Goal: Find specific page/section: Find specific page/section

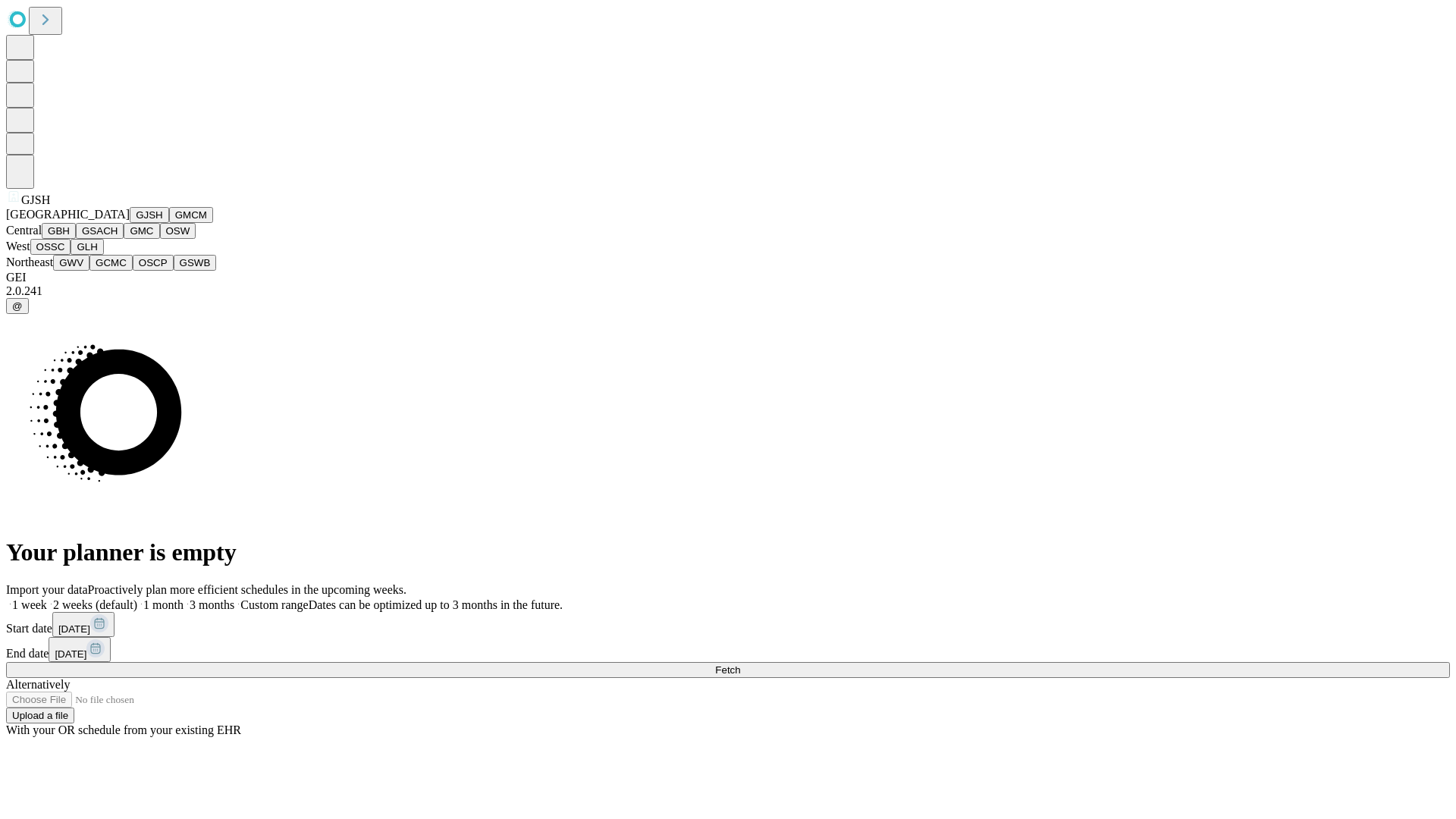
click at [130, 223] on button "GJSH" at bounding box center [150, 215] width 40 height 16
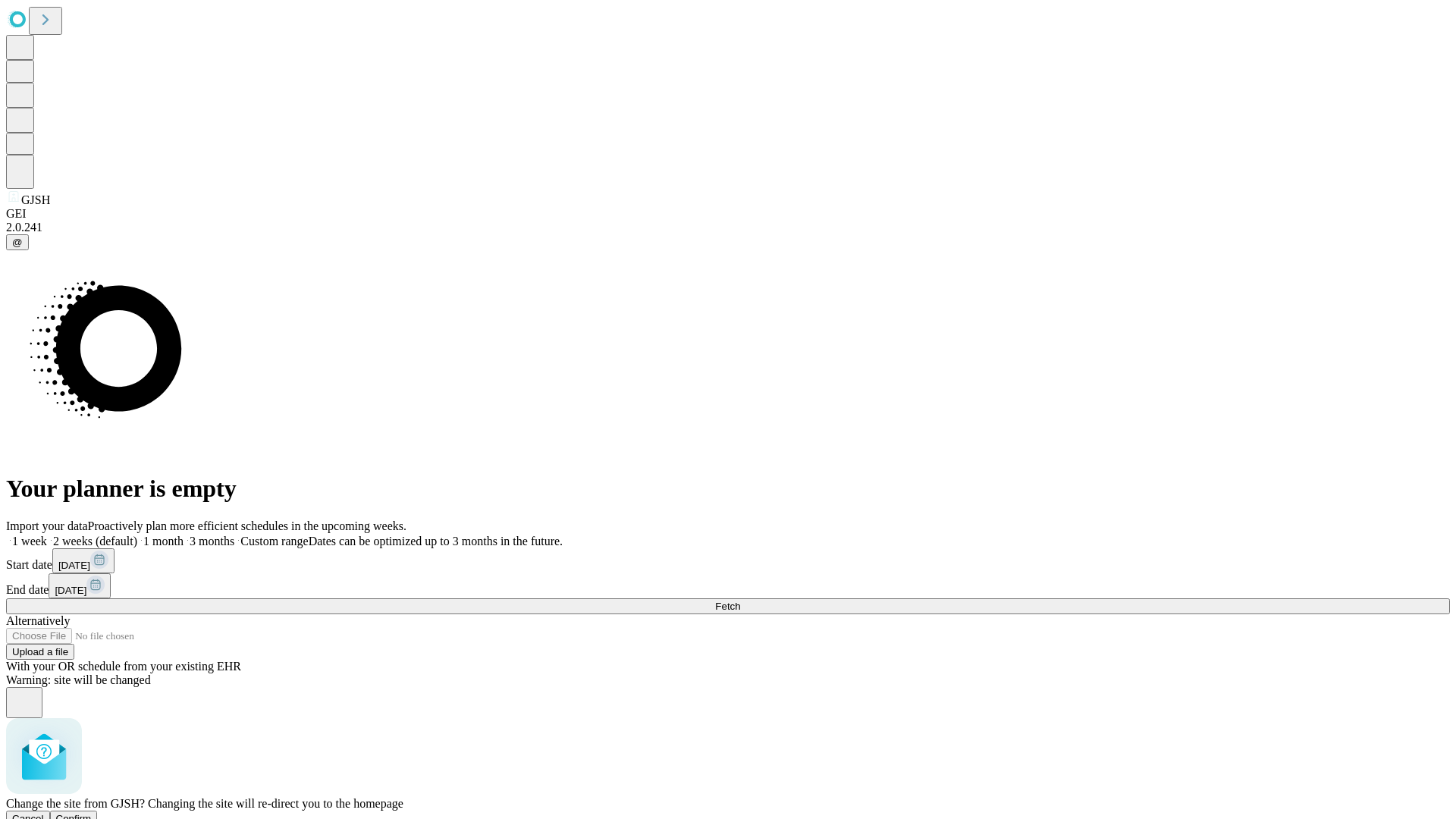
click at [92, 813] on span "Confirm" at bounding box center [74, 819] width 36 height 11
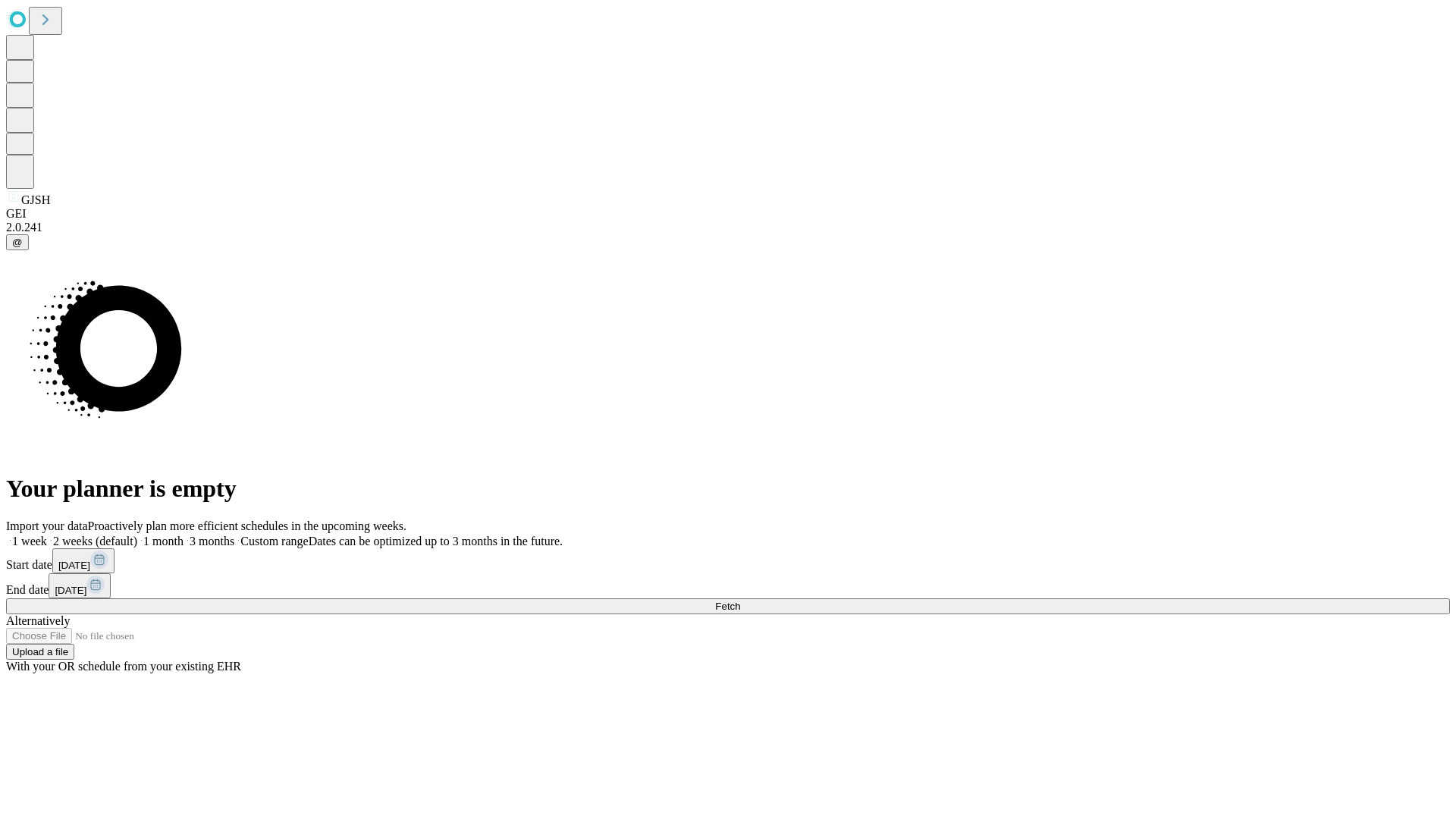
click at [184, 535] on label "1 month" at bounding box center [160, 542] width 46 height 13
click at [740, 601] on span "Fetch" at bounding box center [728, 607] width 25 height 11
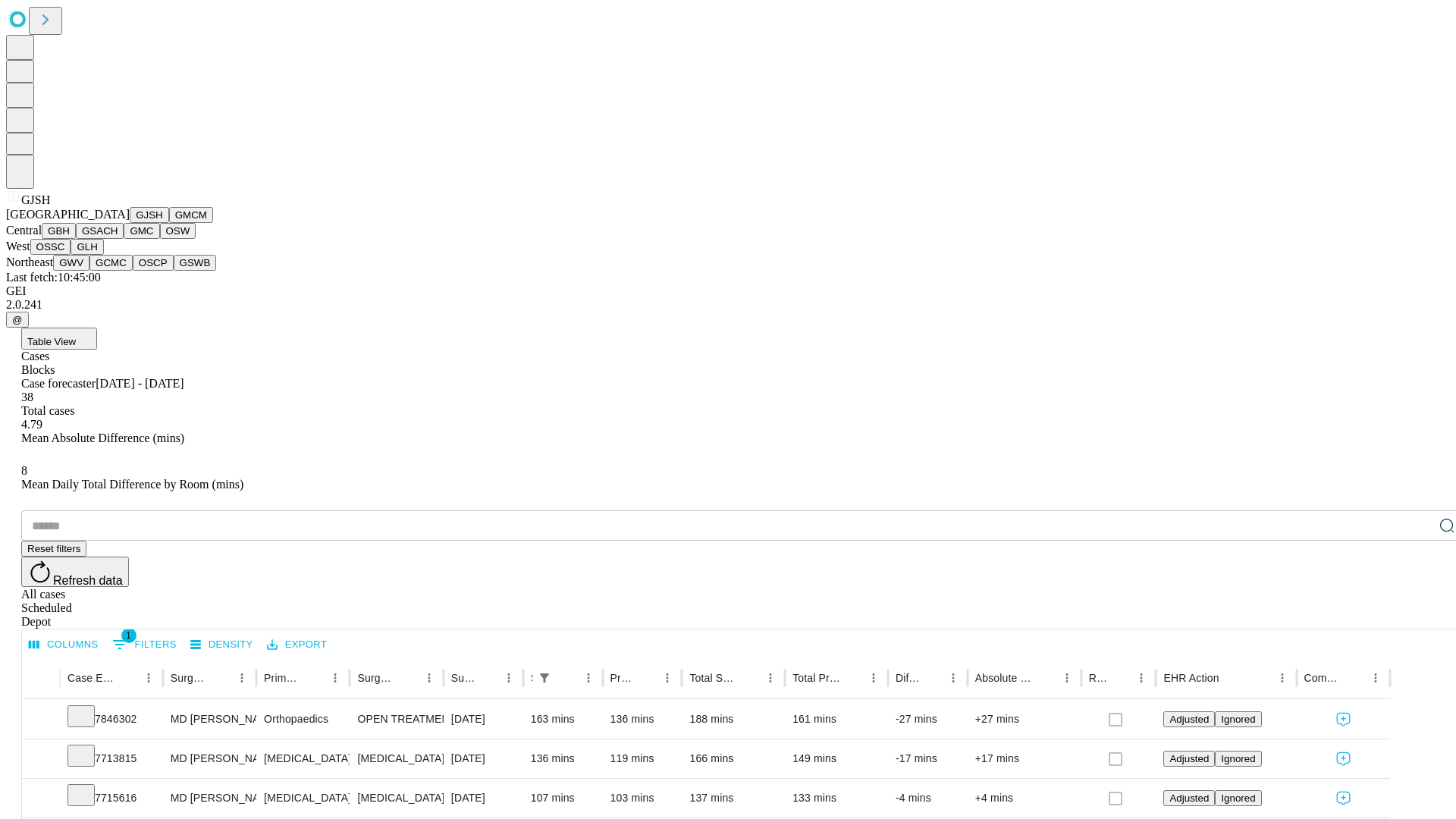
click at [169, 223] on button "GMCM" at bounding box center [190, 215] width 44 height 16
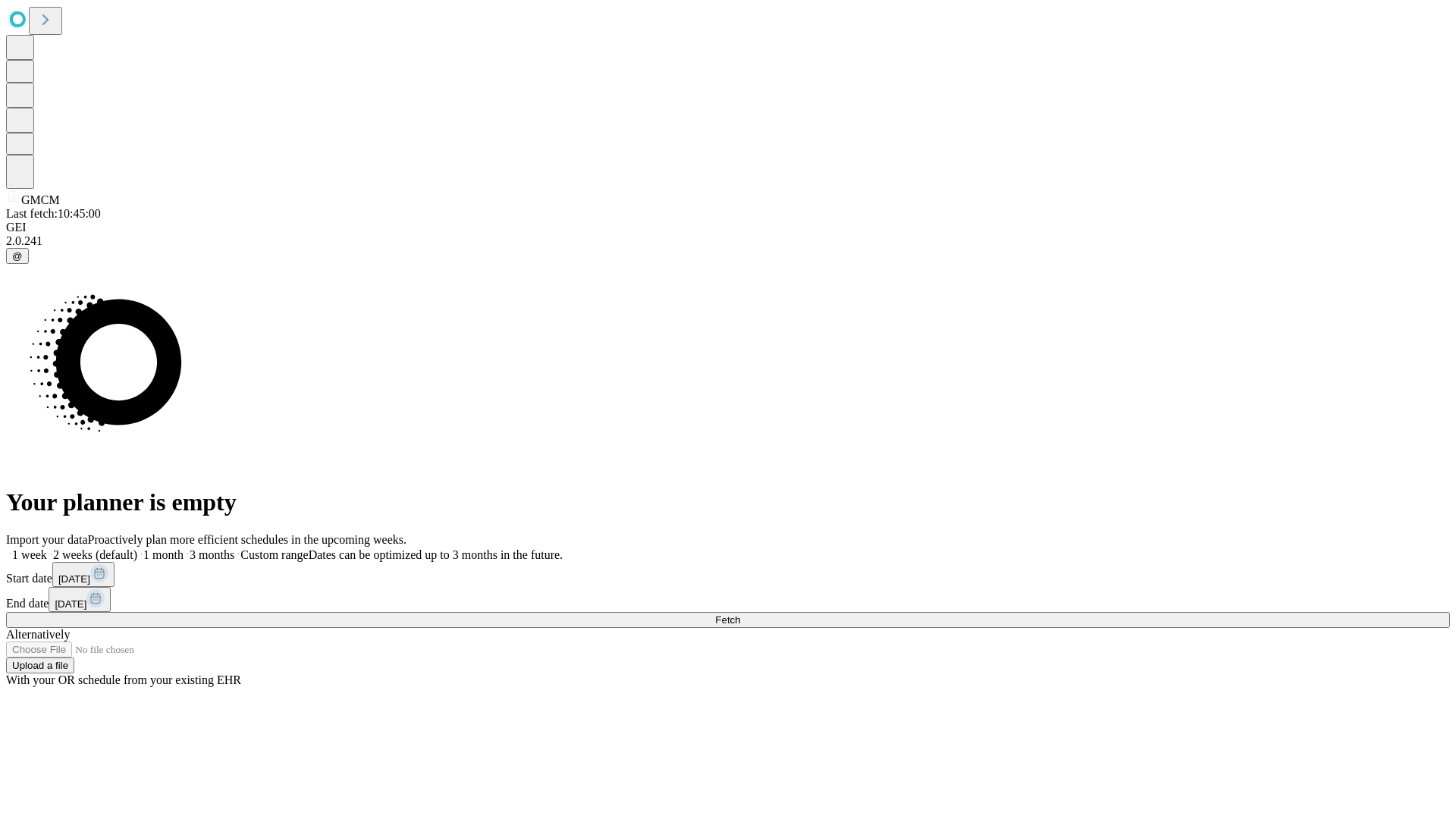
click at [184, 549] on label "1 month" at bounding box center [160, 555] width 46 height 13
click at [740, 614] on span "Fetch" at bounding box center [728, 620] width 25 height 11
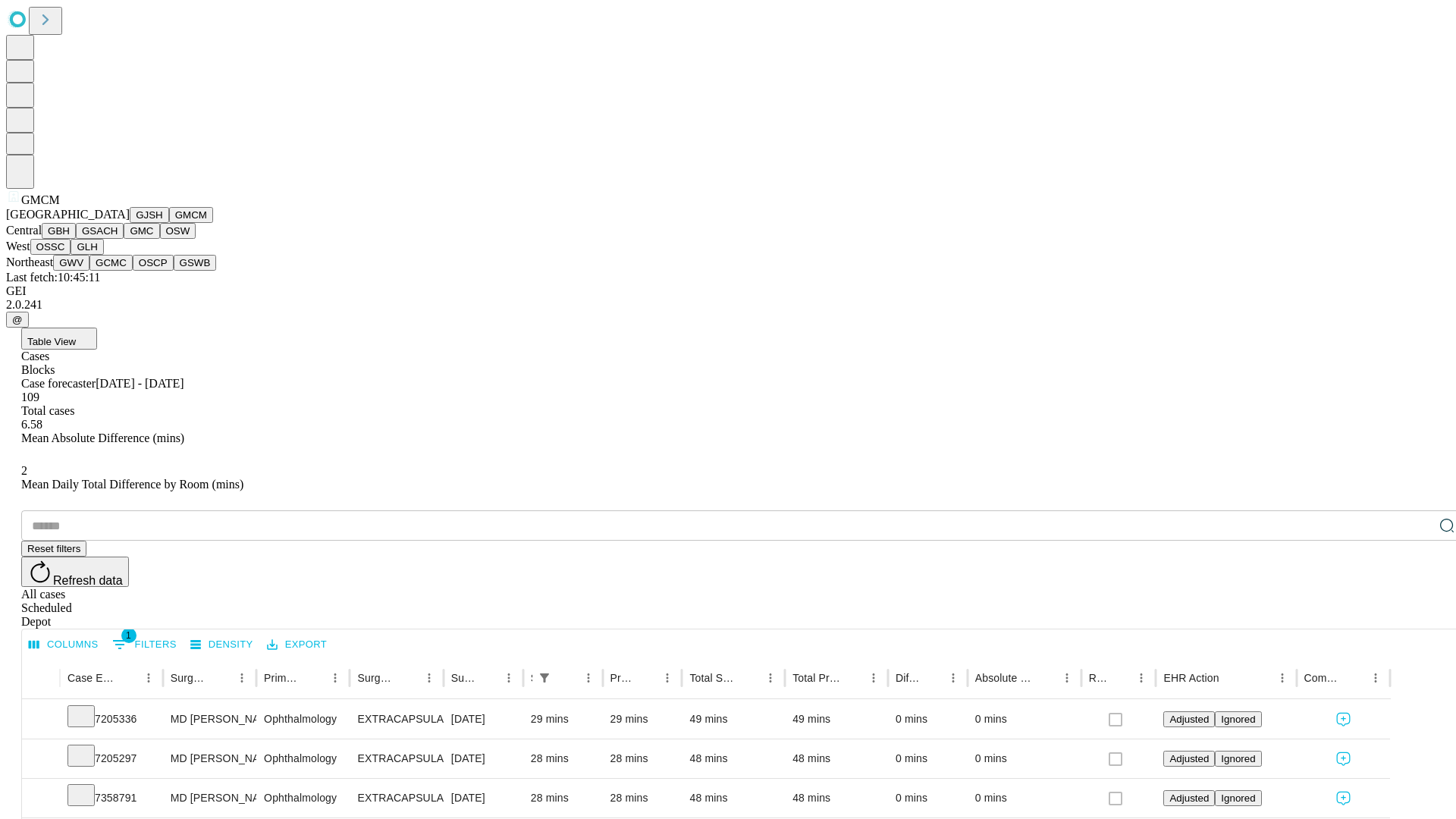
click at [76, 239] on button "GBH" at bounding box center [59, 231] width 34 height 16
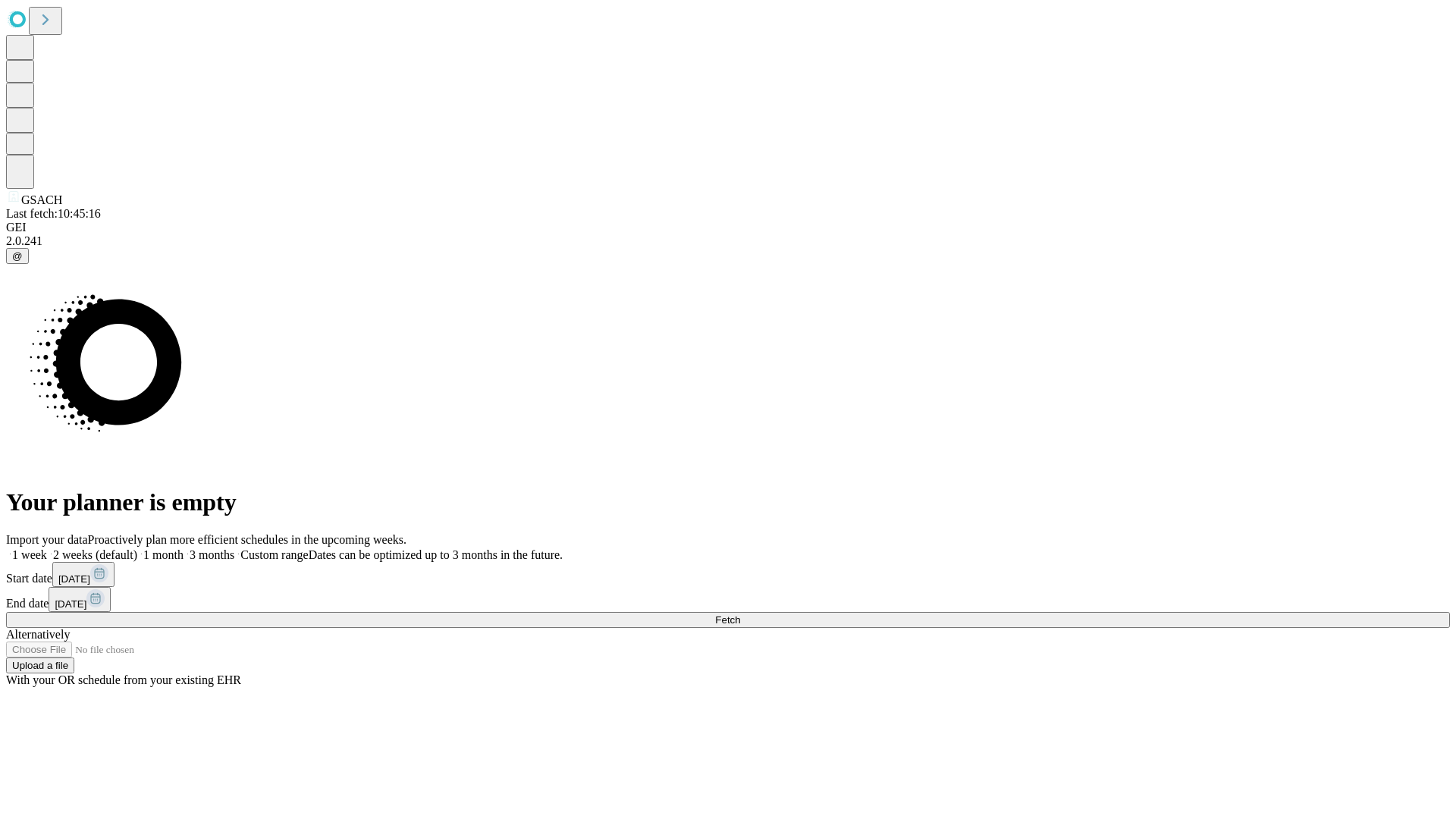
click at [184, 549] on label "1 month" at bounding box center [160, 555] width 46 height 13
click at [740, 614] on span "Fetch" at bounding box center [728, 620] width 25 height 11
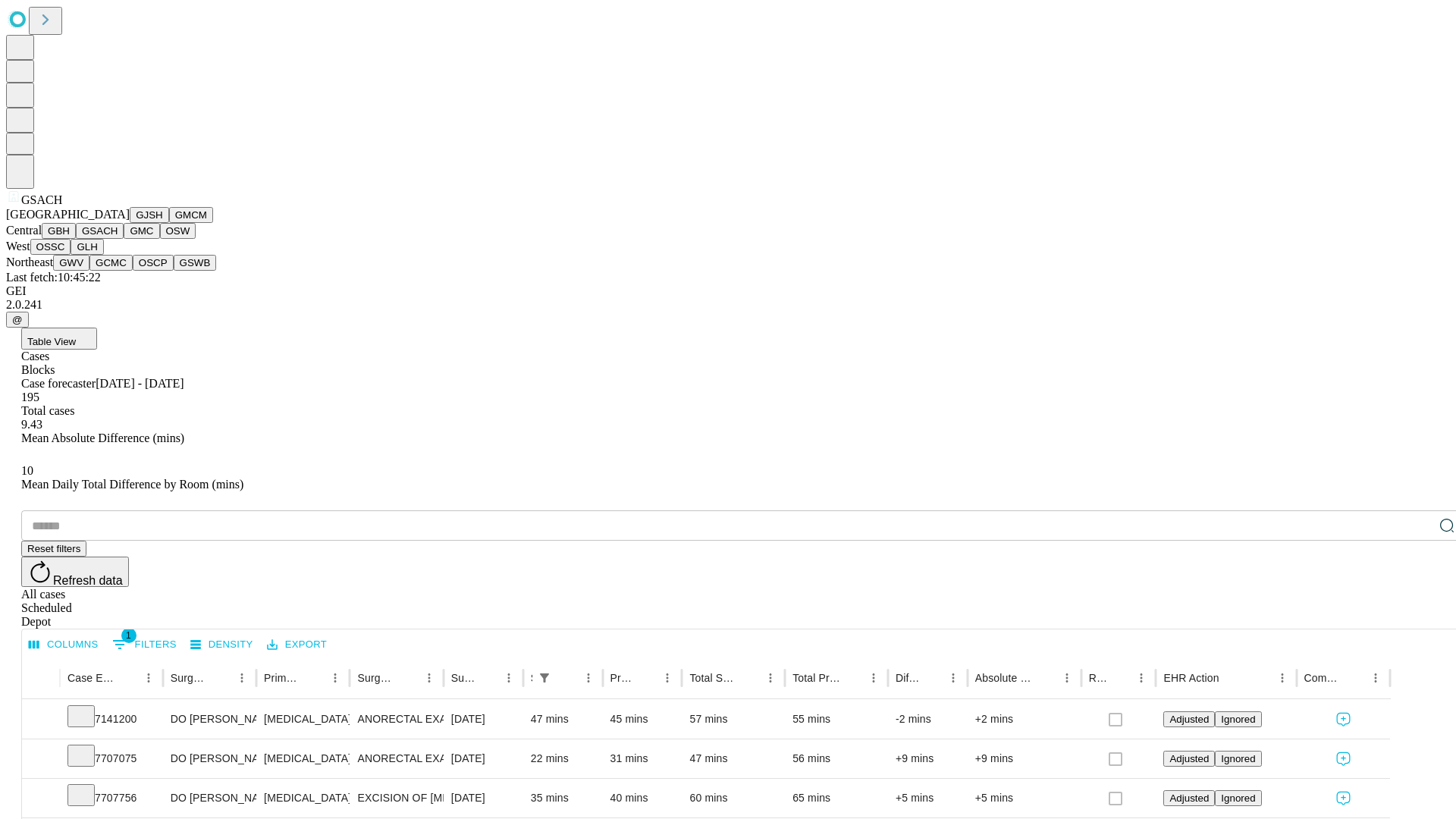
click at [124, 239] on button "GMC" at bounding box center [141, 231] width 36 height 16
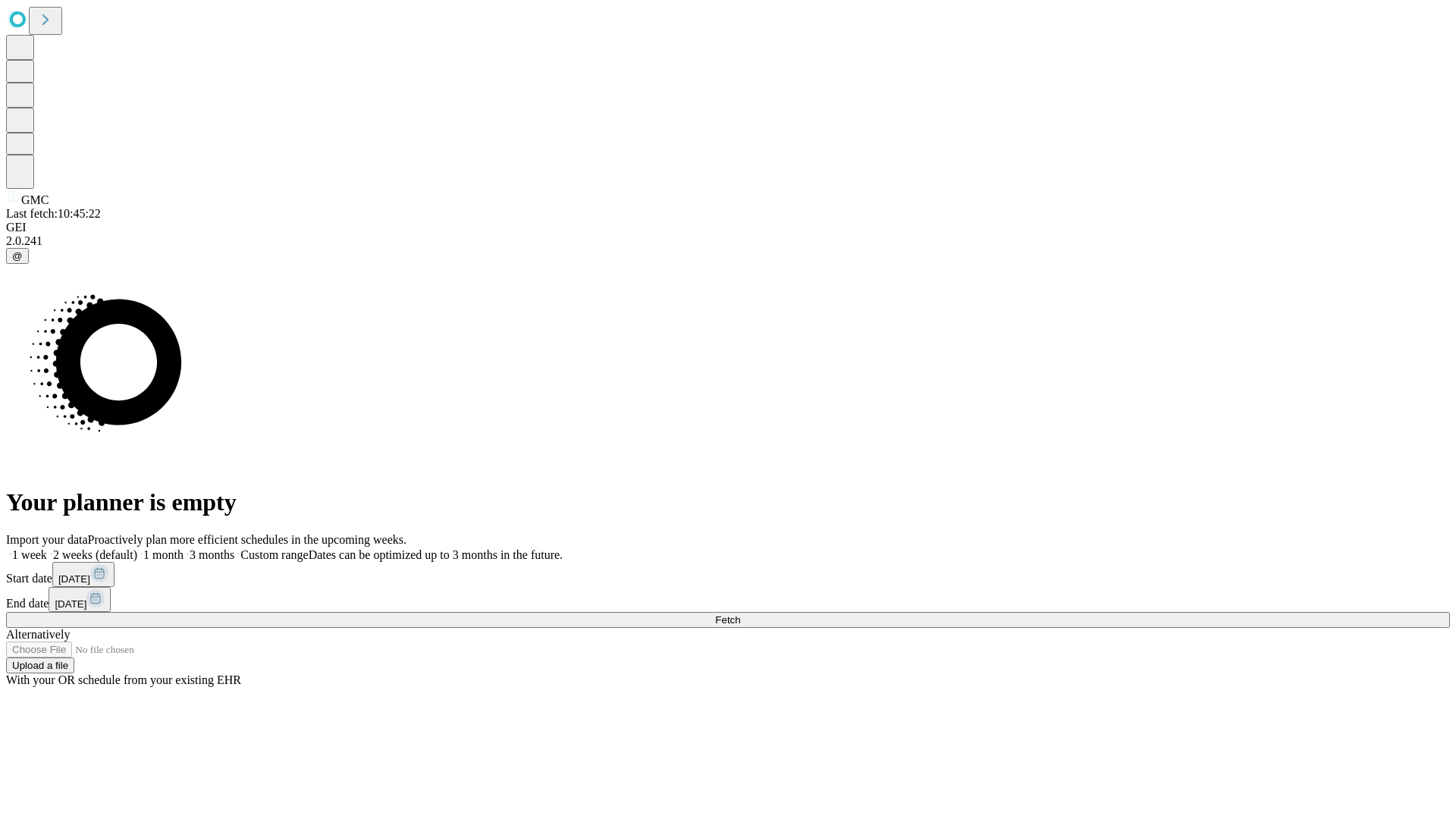
click at [184, 549] on label "1 month" at bounding box center [160, 555] width 46 height 13
click at [740, 614] on span "Fetch" at bounding box center [728, 620] width 25 height 11
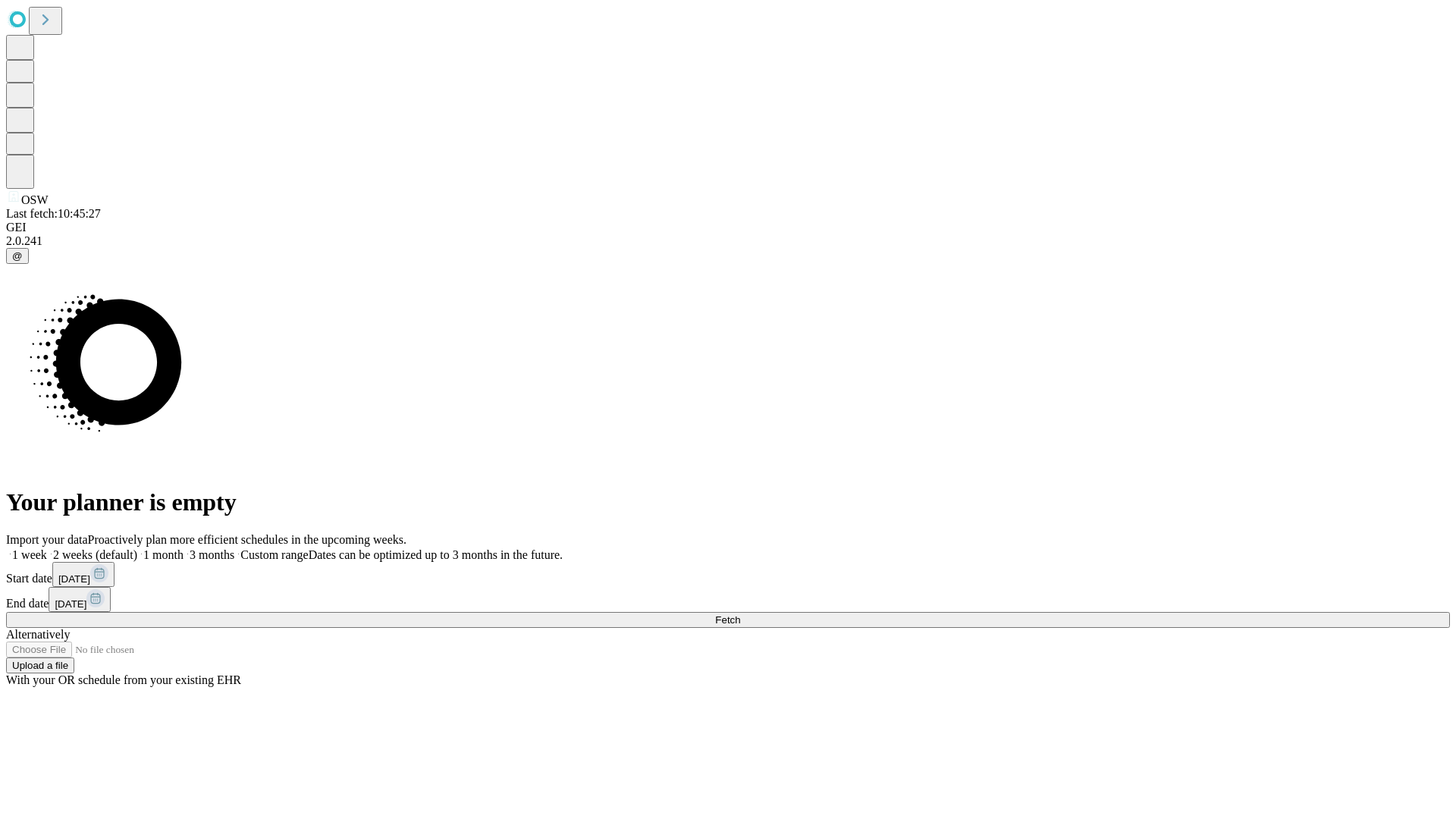
click at [184, 549] on label "1 month" at bounding box center [160, 555] width 46 height 13
click at [740, 614] on span "Fetch" at bounding box center [728, 620] width 25 height 11
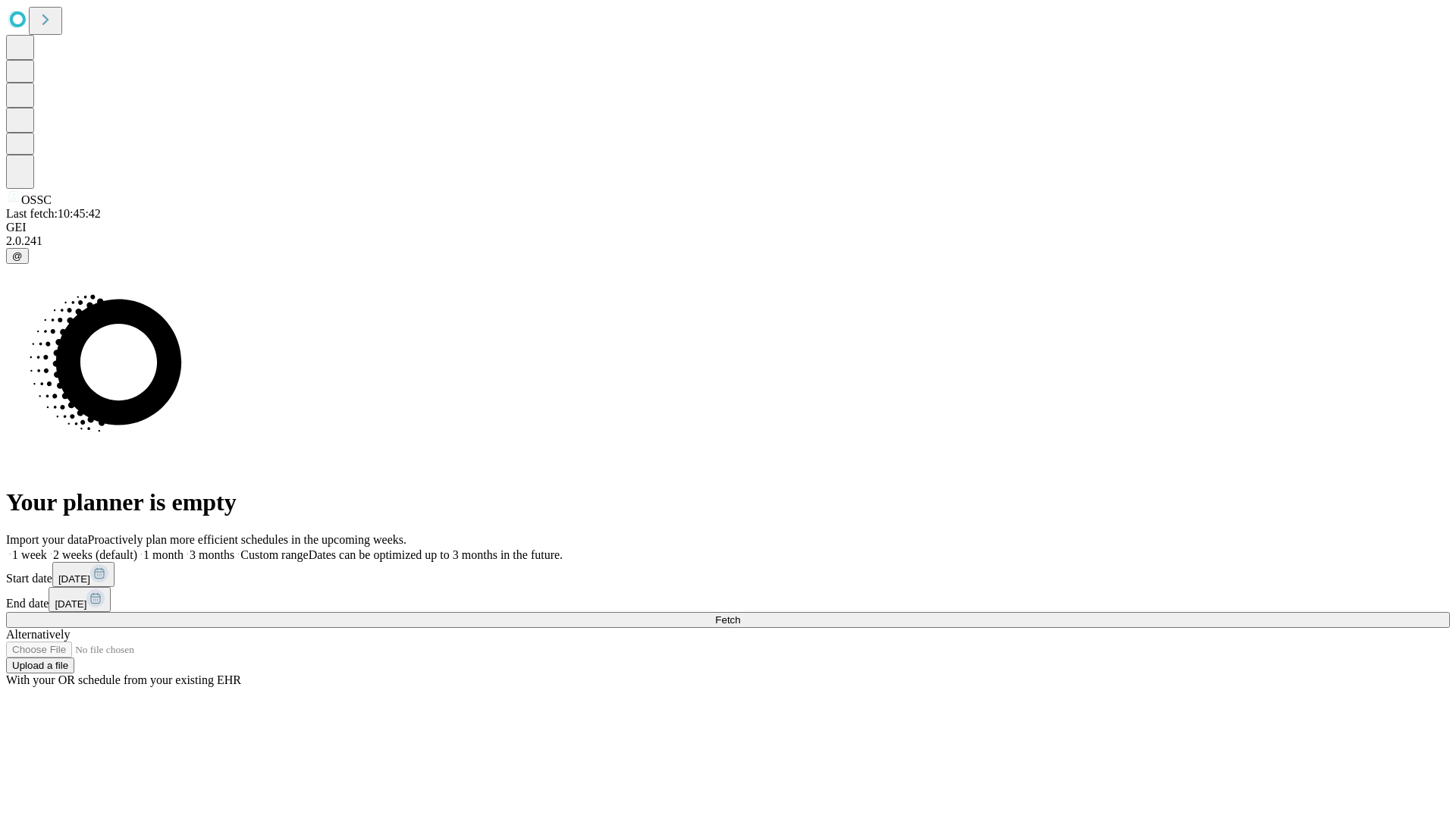
click at [184, 549] on label "1 month" at bounding box center [160, 555] width 46 height 13
click at [740, 614] on span "Fetch" at bounding box center [728, 620] width 25 height 11
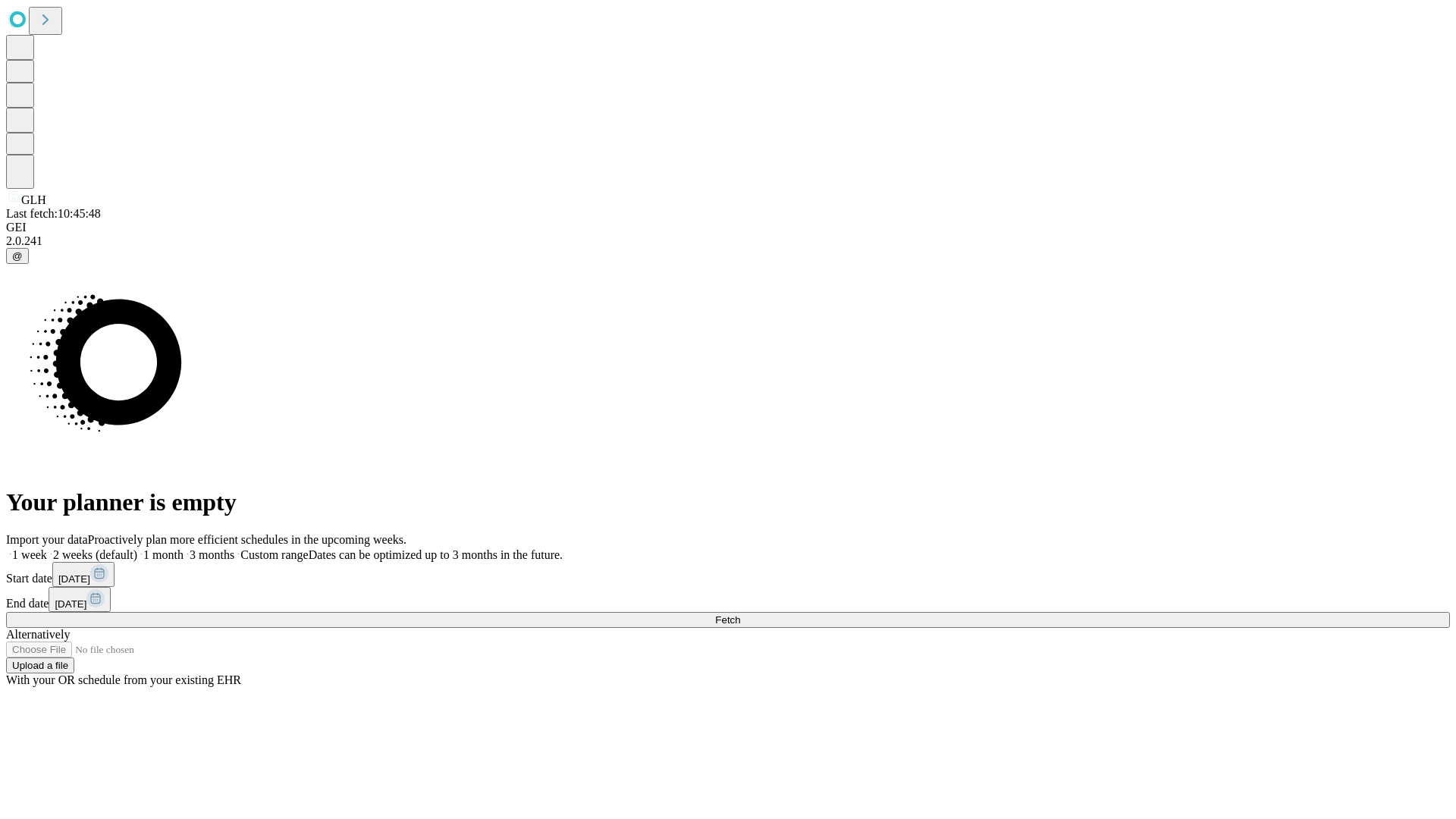
click at [184, 549] on label "1 month" at bounding box center [160, 555] width 46 height 13
click at [740, 614] on span "Fetch" at bounding box center [728, 620] width 25 height 11
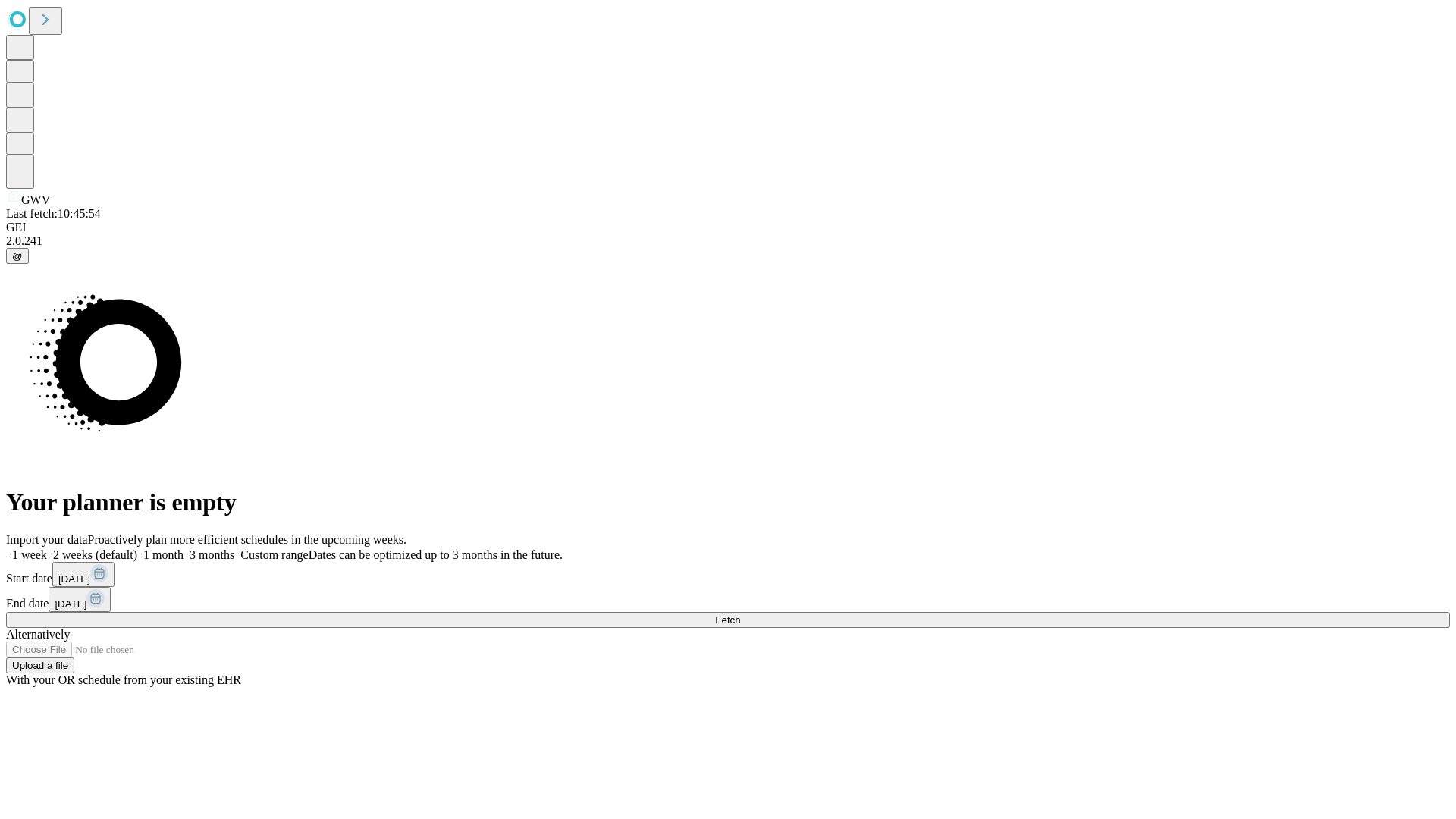
click at [184, 549] on label "1 month" at bounding box center [160, 555] width 46 height 13
click at [740, 614] on span "Fetch" at bounding box center [728, 620] width 25 height 11
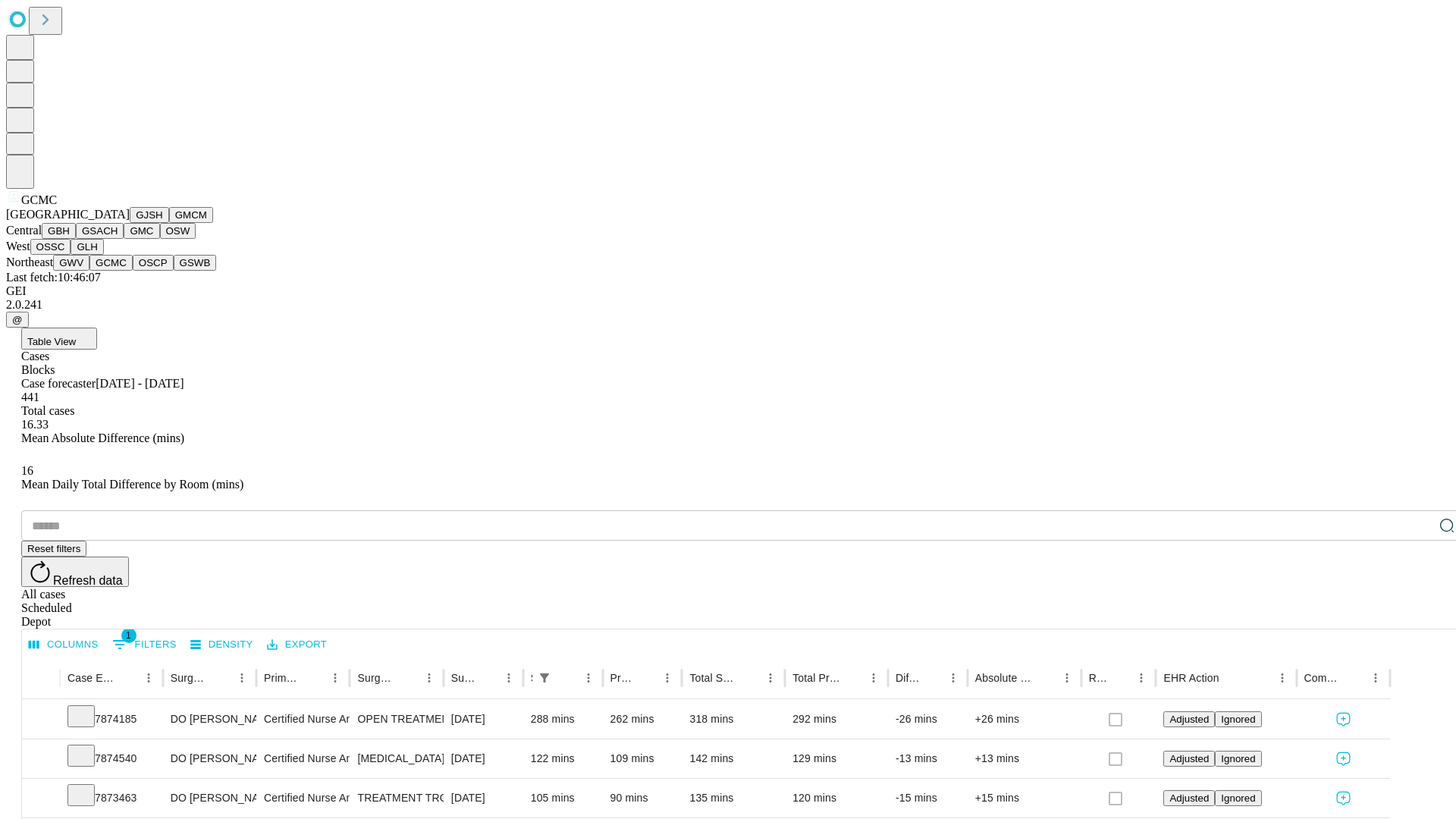
click at [132, 271] on button "OSCP" at bounding box center [153, 263] width 41 height 16
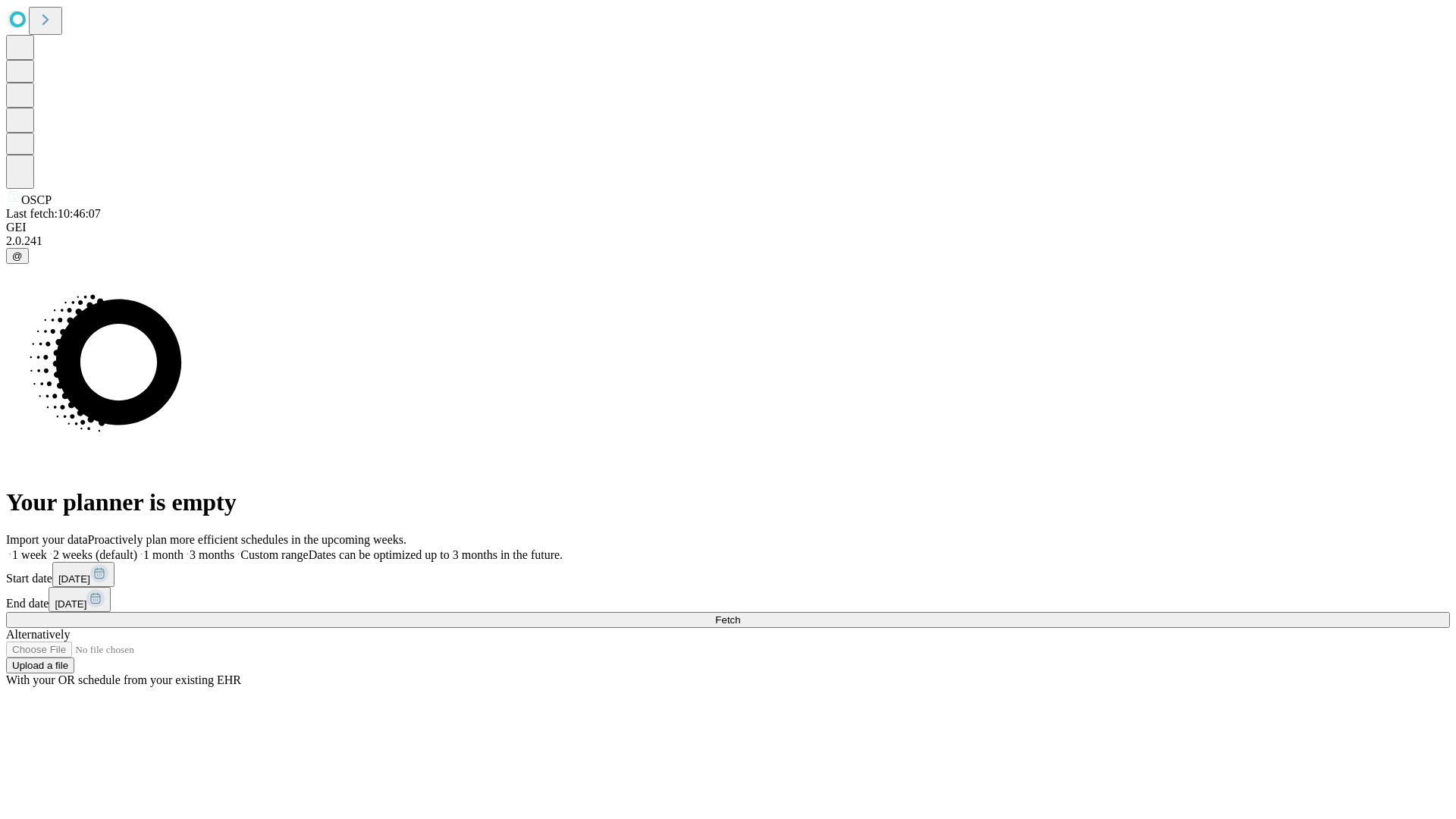
click at [184, 549] on label "1 month" at bounding box center [160, 555] width 46 height 13
click at [740, 614] on span "Fetch" at bounding box center [728, 620] width 25 height 11
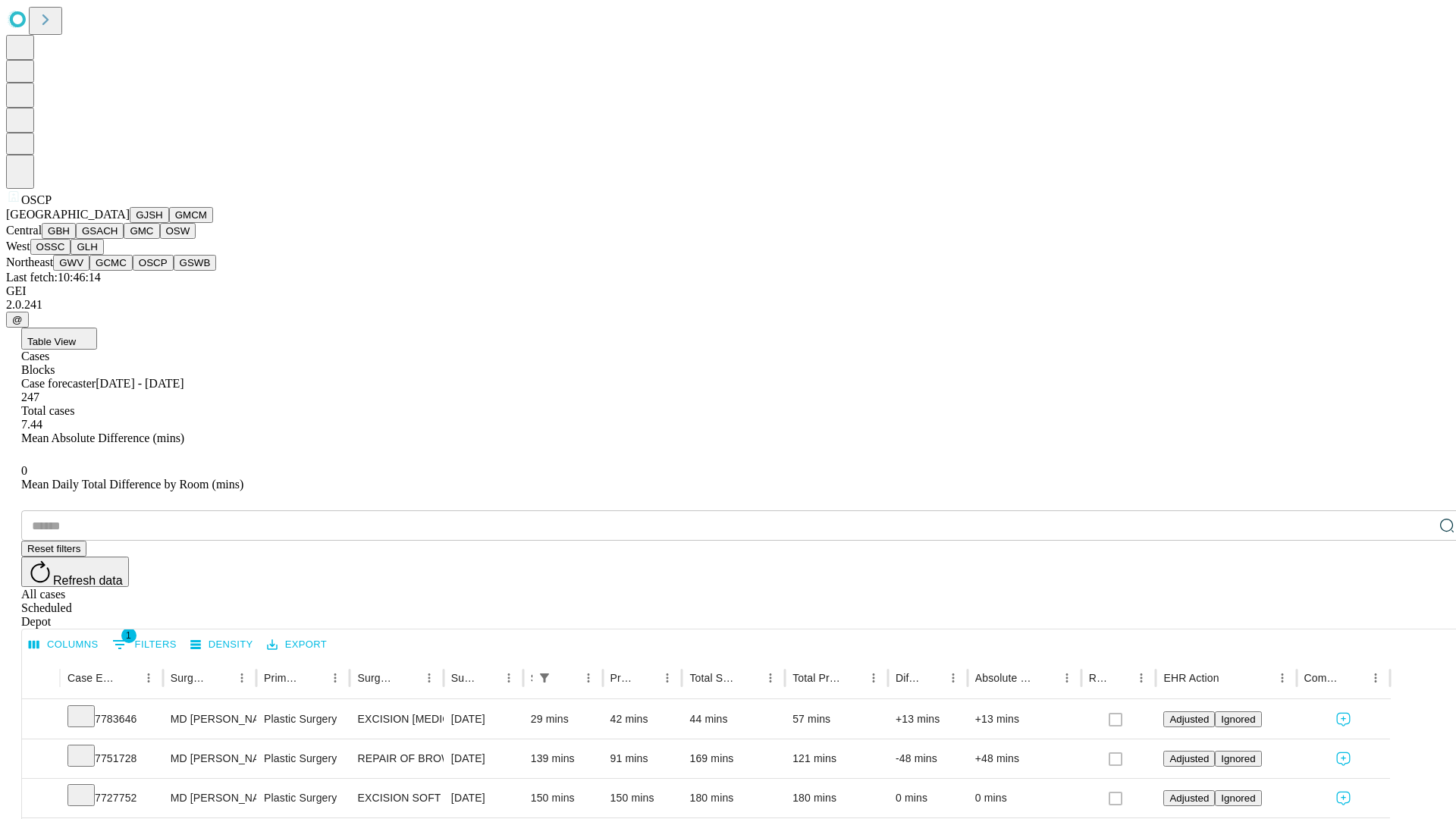
click at [174, 271] on button "GSWB" at bounding box center [195, 263] width 44 height 16
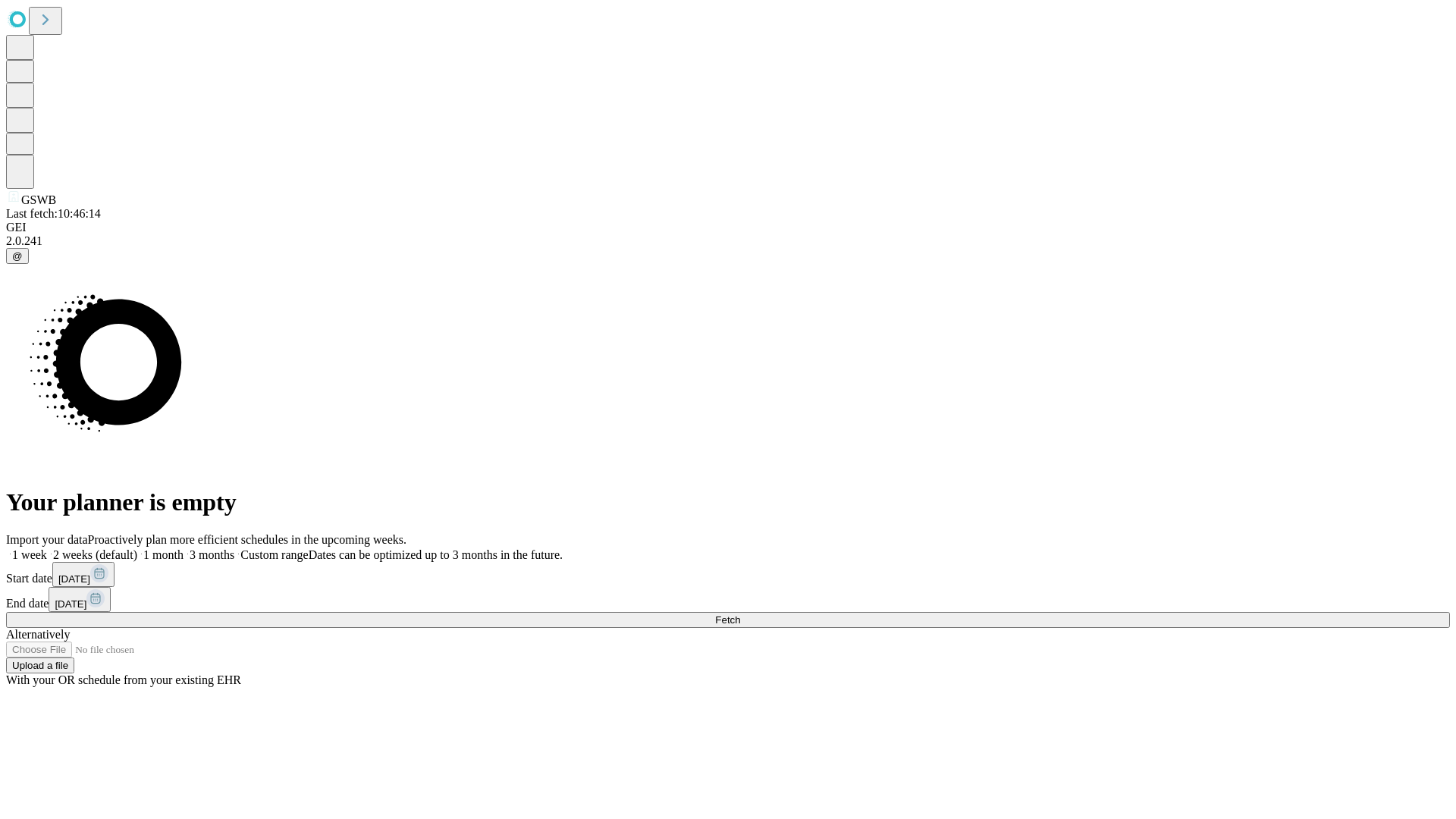
click at [184, 549] on label "1 month" at bounding box center [160, 555] width 46 height 13
click at [740, 614] on span "Fetch" at bounding box center [728, 620] width 25 height 11
